Goal: Task Accomplishment & Management: Check status

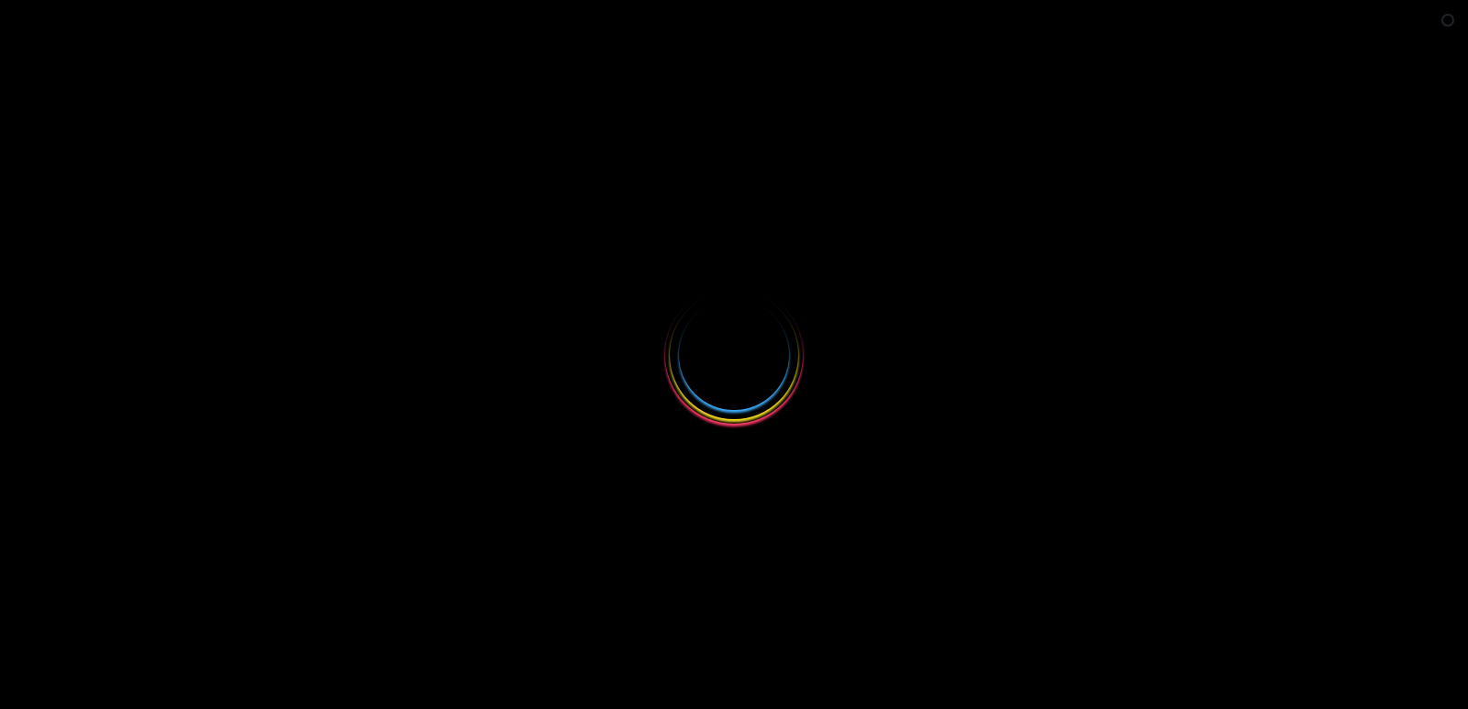
select select
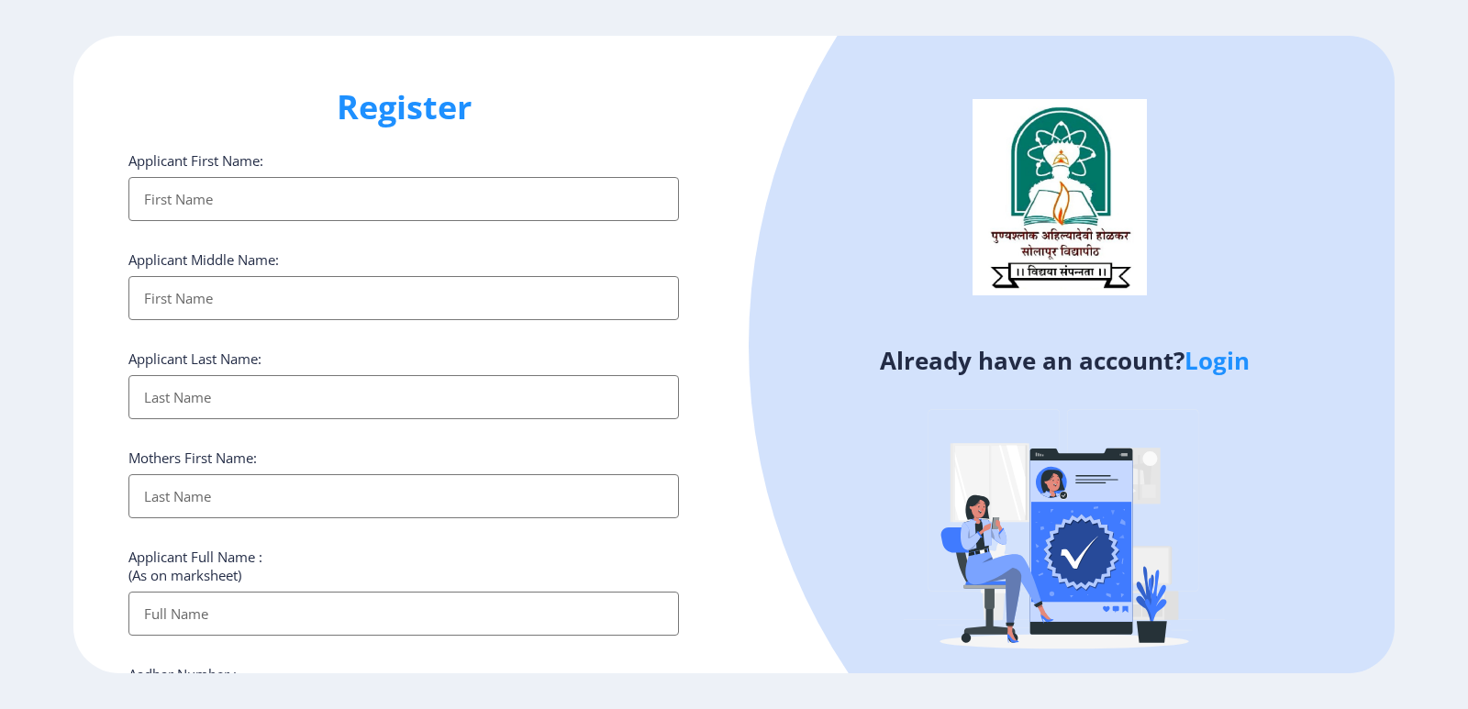
click at [1225, 360] on link "Login" at bounding box center [1217, 360] width 65 height 33
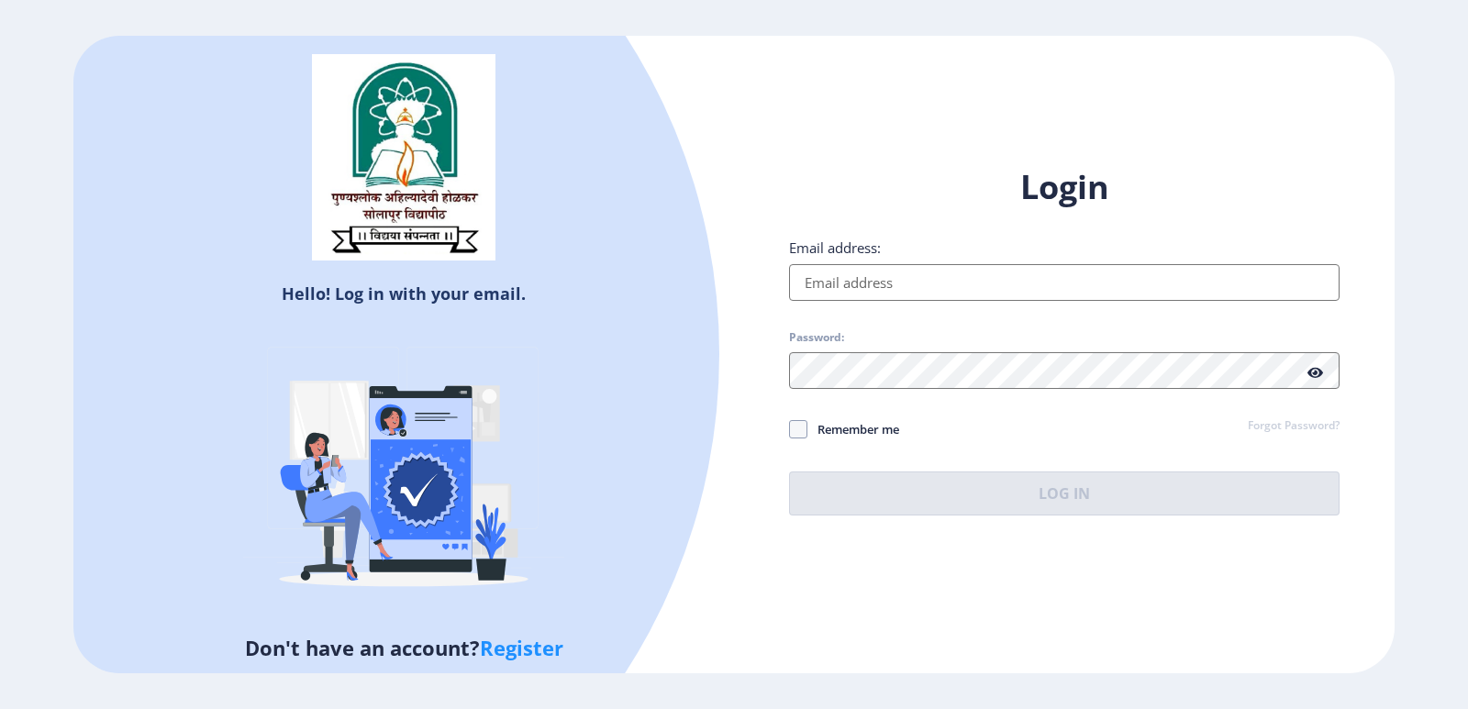
click at [1114, 283] on input "Email address:" at bounding box center [1064, 282] width 551 height 37
click at [993, 284] on input "Email address:" at bounding box center [1064, 282] width 551 height 37
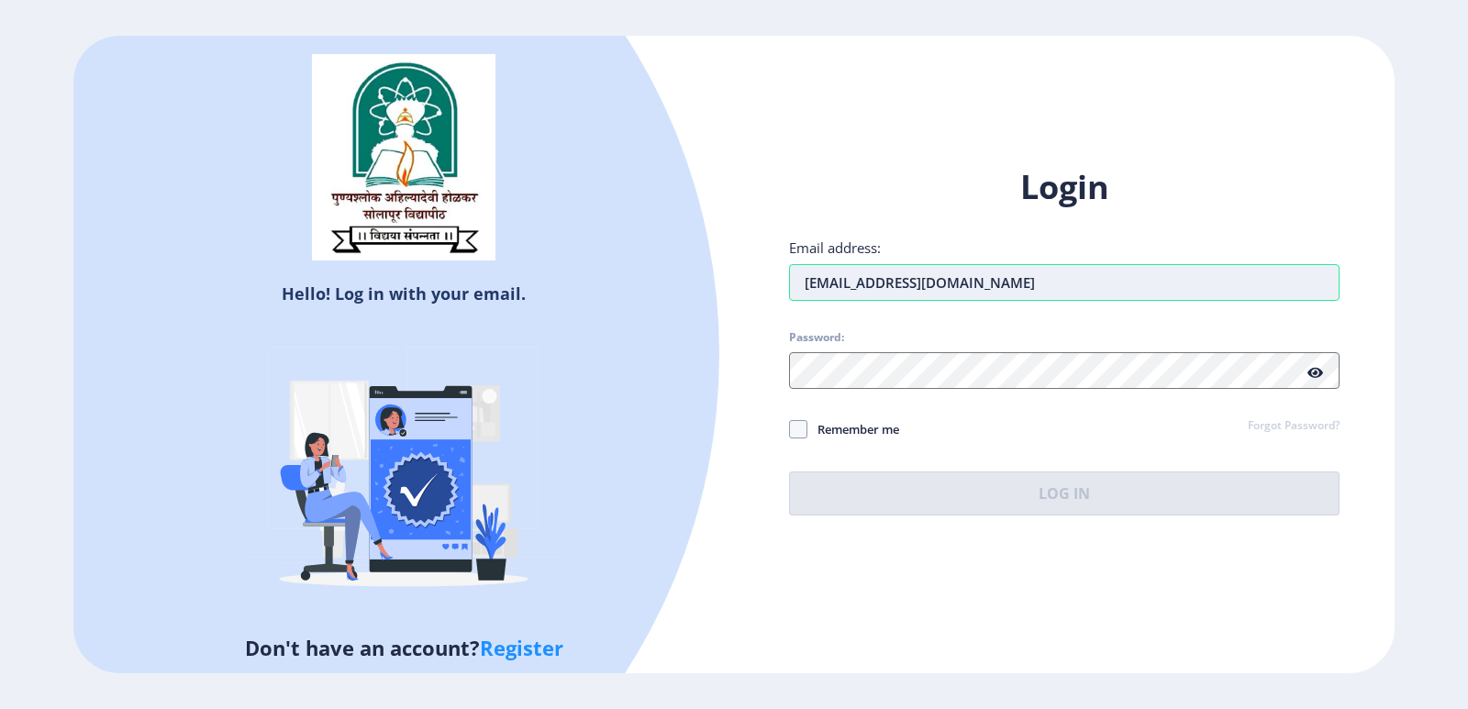
type input "[EMAIL_ADDRESS][DOMAIN_NAME]"
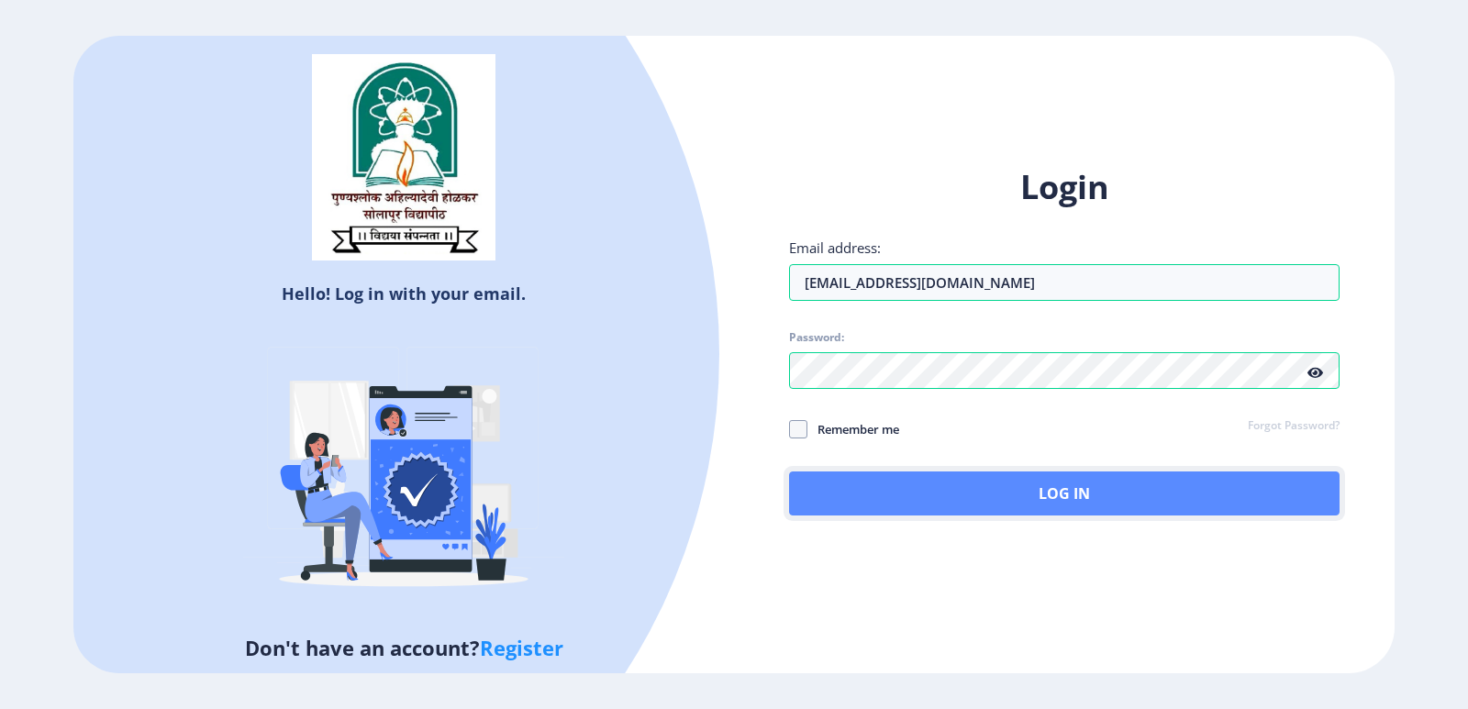
click at [1019, 482] on button "Log In" at bounding box center [1064, 494] width 551 height 44
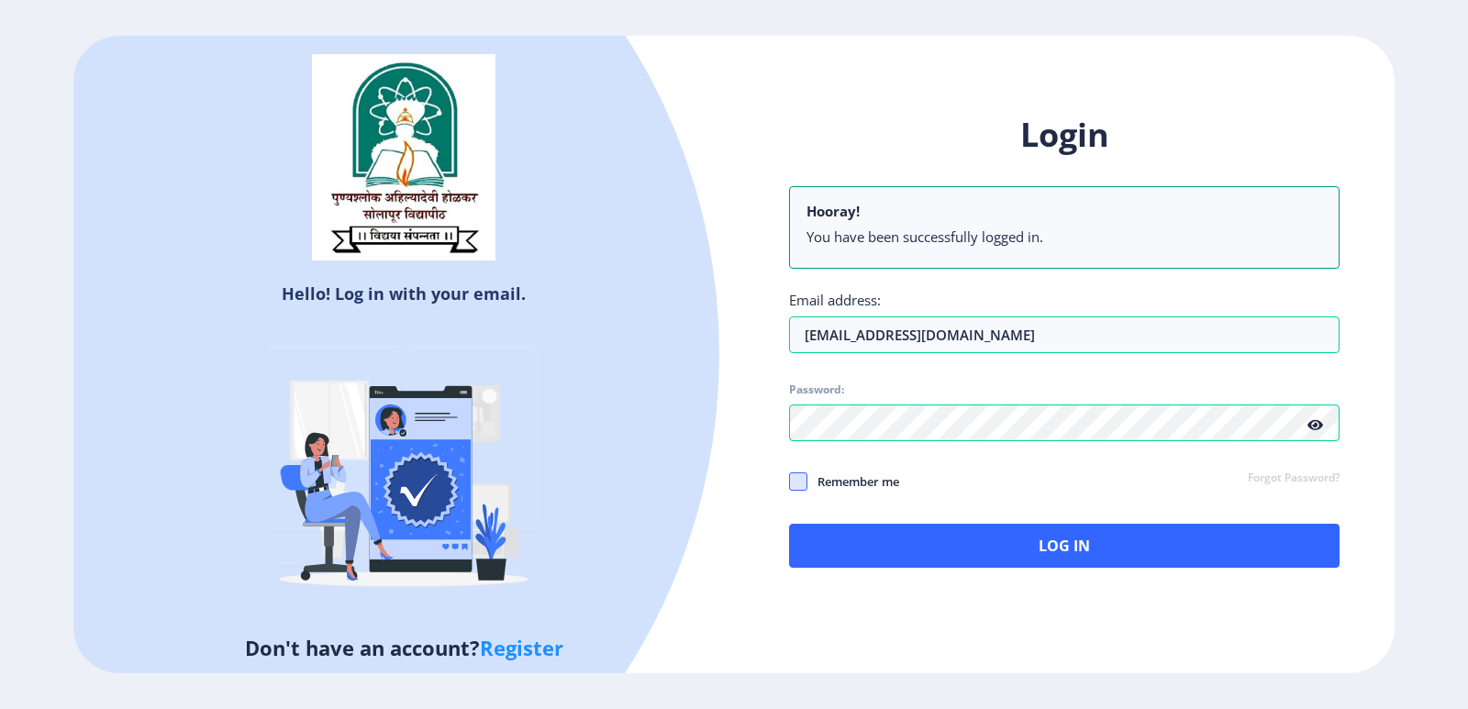
click at [802, 487] on span at bounding box center [798, 482] width 18 height 18
click at [790, 482] on input "Remember me" at bounding box center [789, 481] width 1 height 1
checkbox input "true"
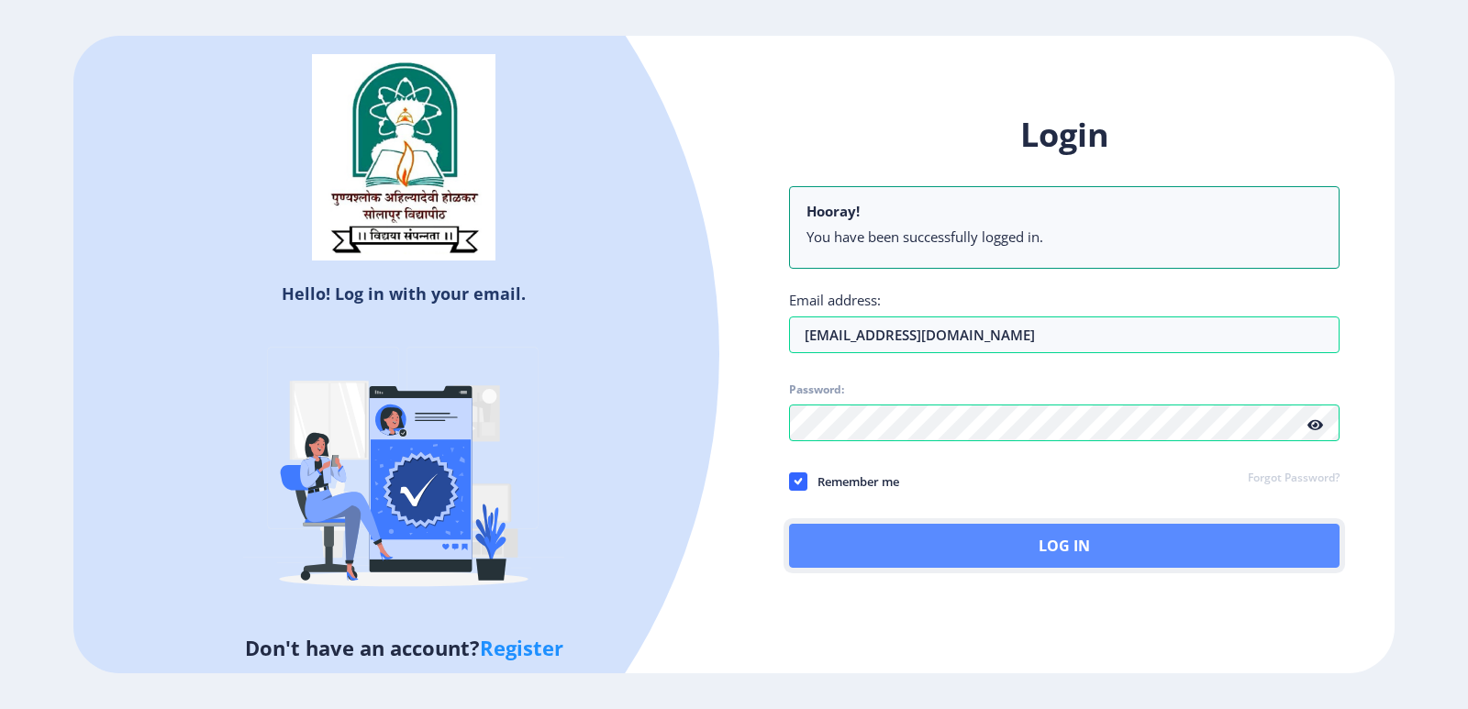
click at [1043, 556] on button "Log In" at bounding box center [1064, 546] width 551 height 44
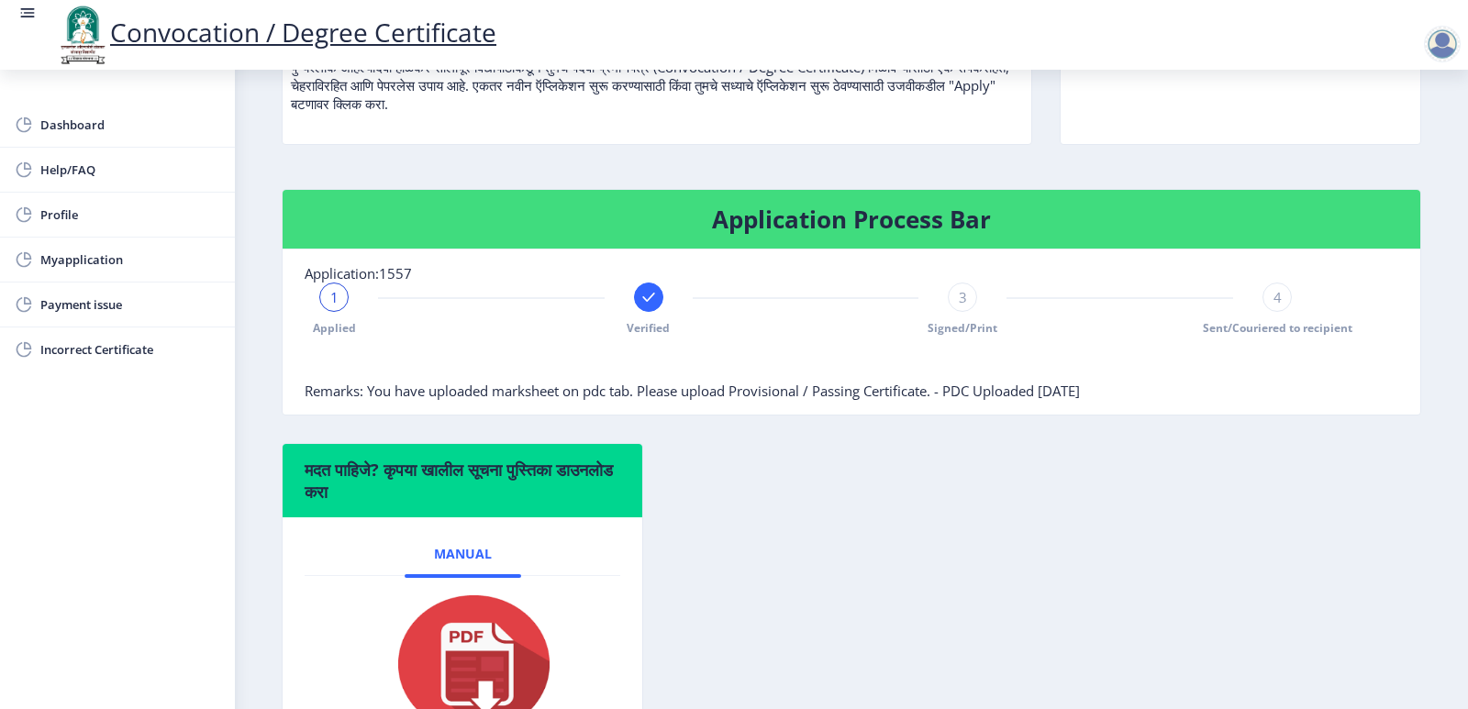
scroll to position [251, 0]
click at [827, 528] on div "मदत पाहिजे? कृपया खालील सूचना पुस्तिका डाउनलोड करा Manual" at bounding box center [851, 620] width 1167 height 352
click at [926, 444] on div "Application Process Bar Application:1557 1 Applied Verified 3 Signed/Print 4 Se…" at bounding box center [851, 317] width 1167 height 254
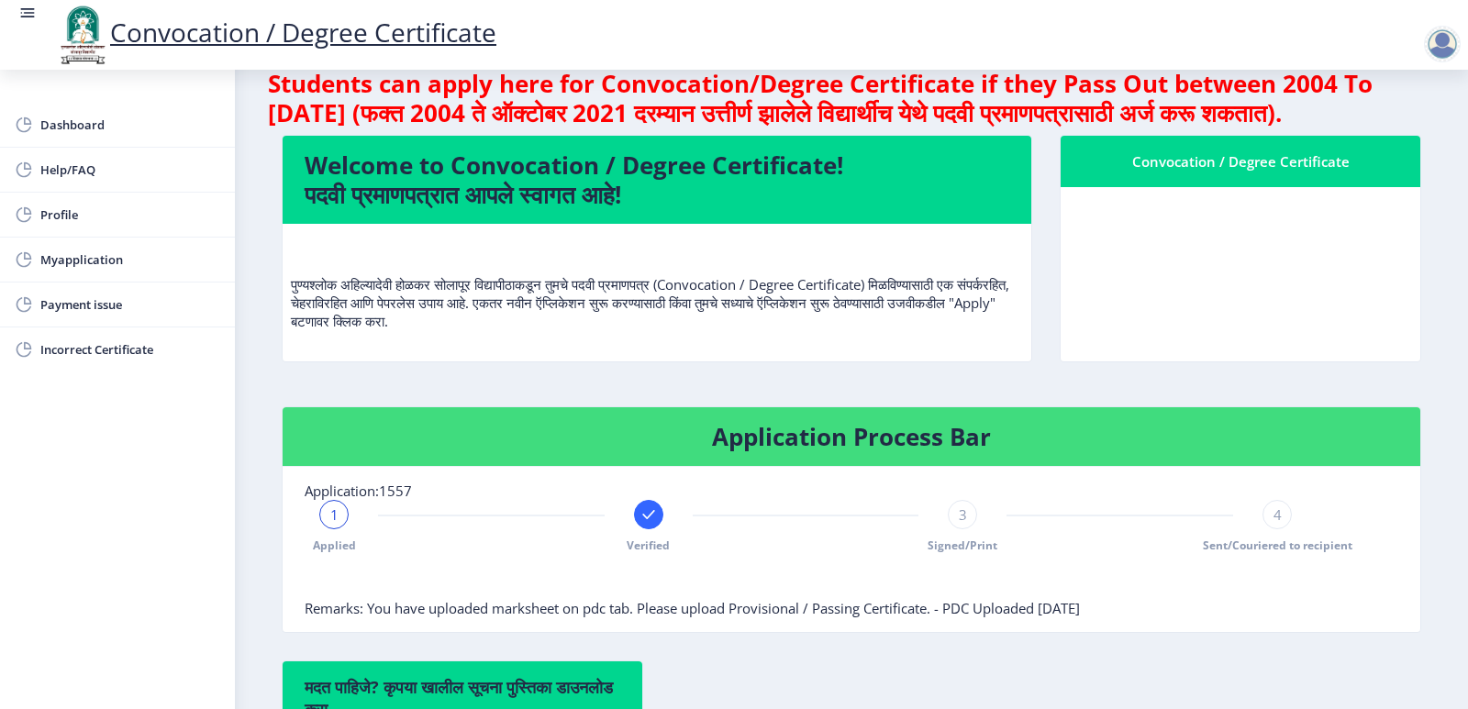
scroll to position [0, 0]
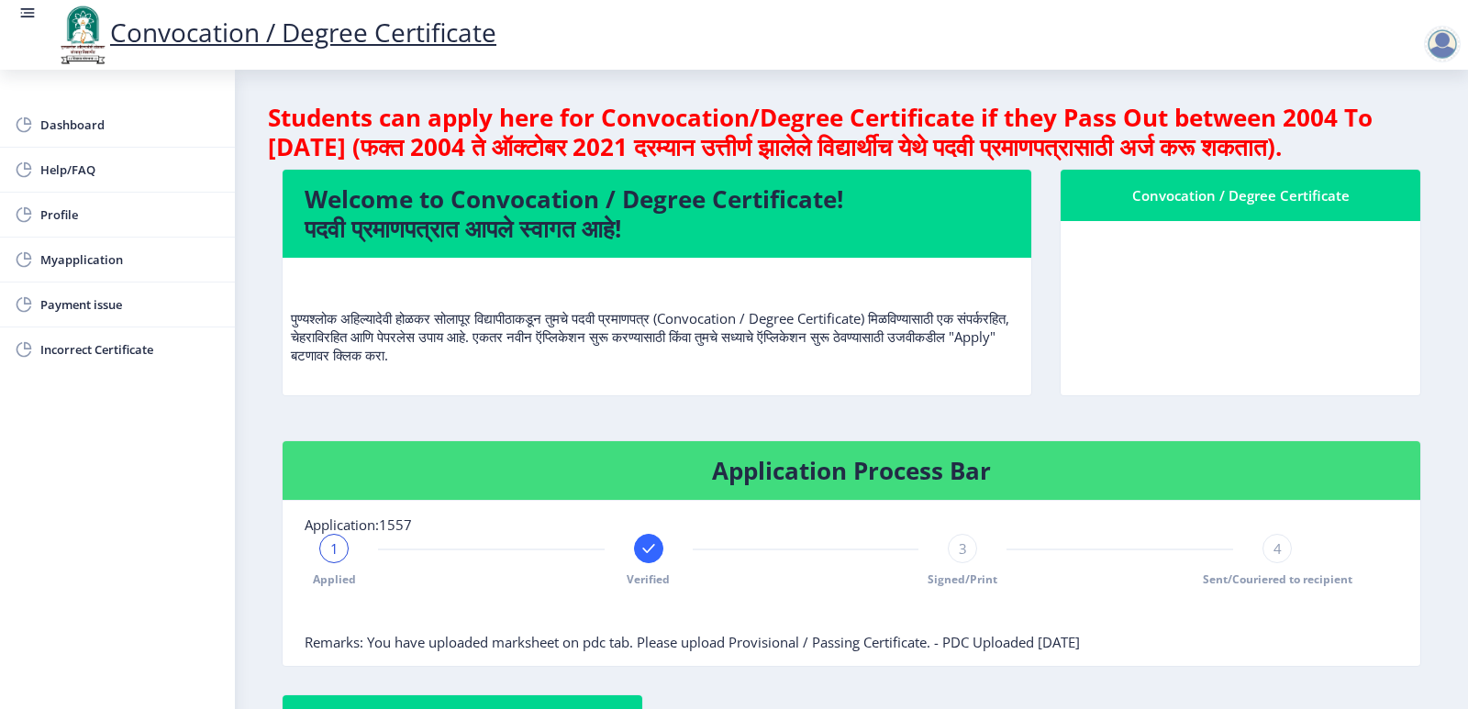
click at [84, 452] on div "Dashboard Help/FAQ Profile Myapplication Payment issue Incorrect Certificate" at bounding box center [117, 390] width 235 height 640
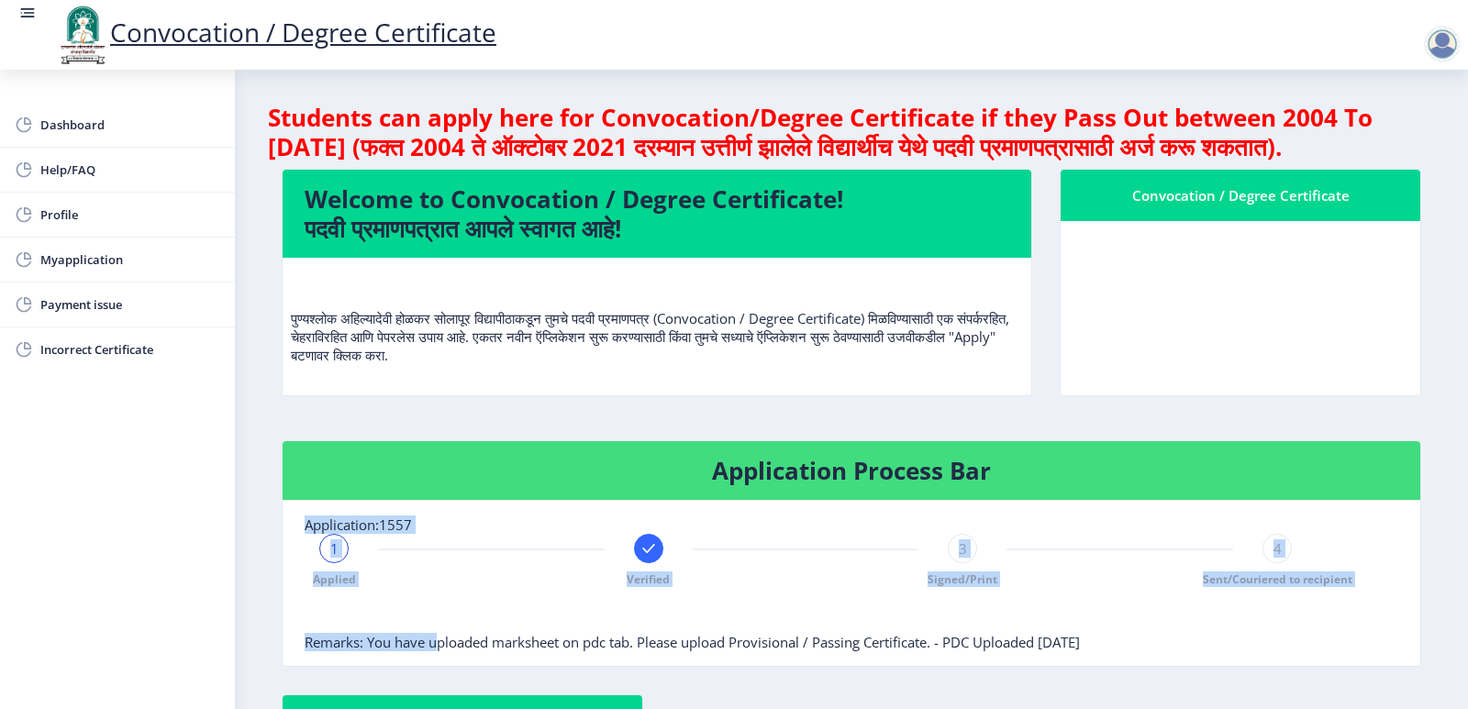
drag, startPoint x: 305, startPoint y: 554, endPoint x: 440, endPoint y: 552, distance: 135.8
click at [440, 552] on nb-card-body "Application:1557 1 Applied Verified 3 Signed/Print 4 Sent/Couriered to recipien…" at bounding box center [852, 583] width 1138 height 165
drag, startPoint x: 307, startPoint y: 553, endPoint x: 411, endPoint y: 551, distance: 103.7
click at [411, 534] on span "Application:1557" at bounding box center [358, 525] width 107 height 18
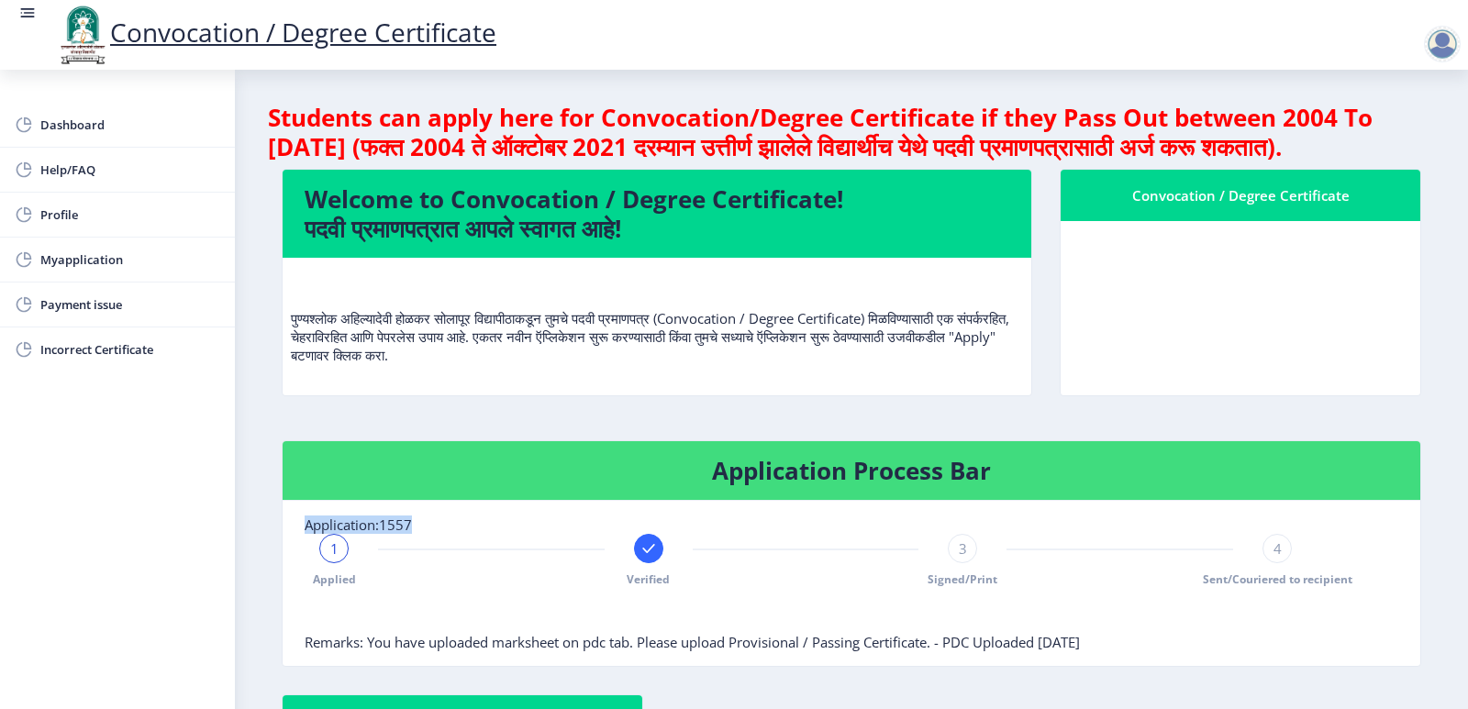
copy span "Application:1557"
click at [266, 435] on nb-layout-column "Students can apply here for Convocation/Degree Certificate if they Pass Out bet…" at bounding box center [851, 564] width 1233 height 988
click at [154, 434] on div "Dashboard Help/FAQ Profile Myapplication Payment issue Incorrect Certificate" at bounding box center [117, 390] width 235 height 640
click at [1454, 42] on div at bounding box center [1442, 44] width 37 height 37
click at [1376, 142] on span "Log out" at bounding box center [1394, 143] width 117 height 22
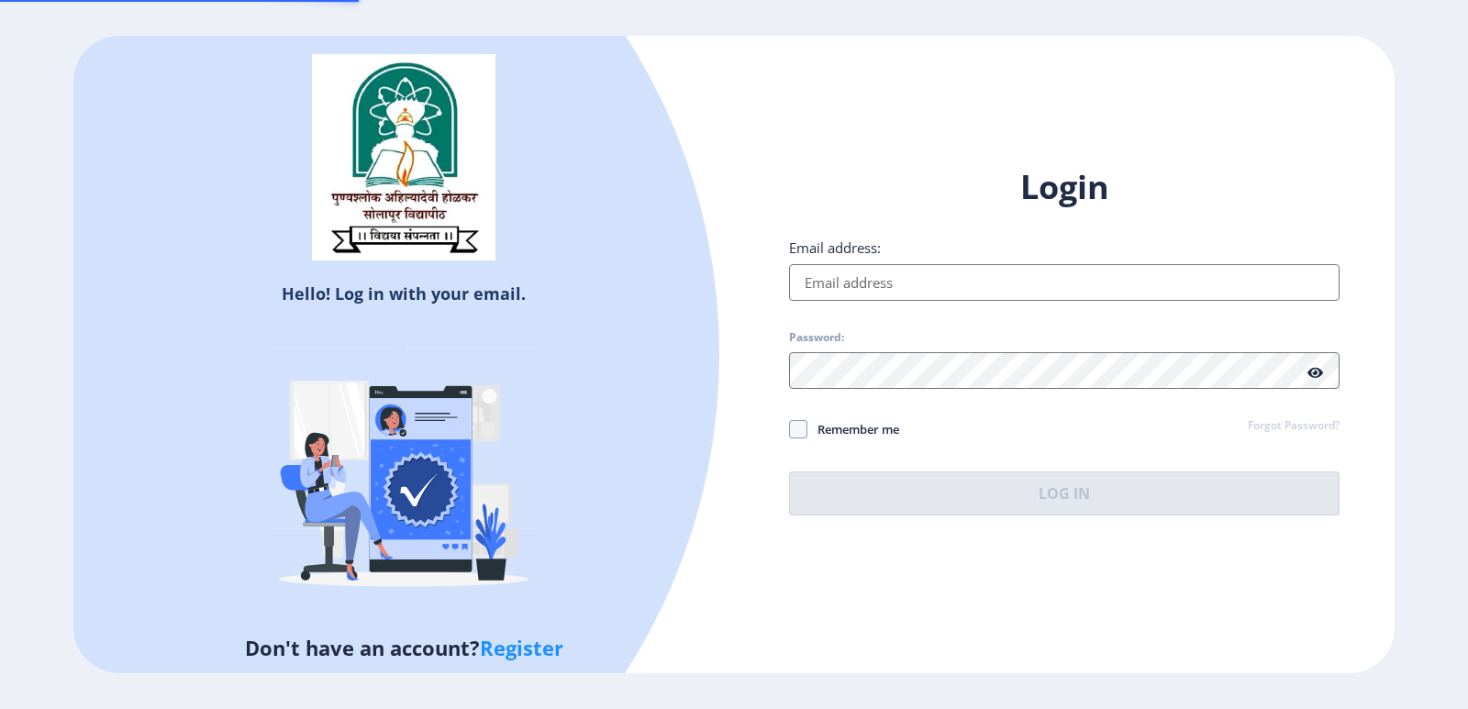
type input "[EMAIL_ADDRESS][DOMAIN_NAME]"
